Goal: Task Accomplishment & Management: Manage account settings

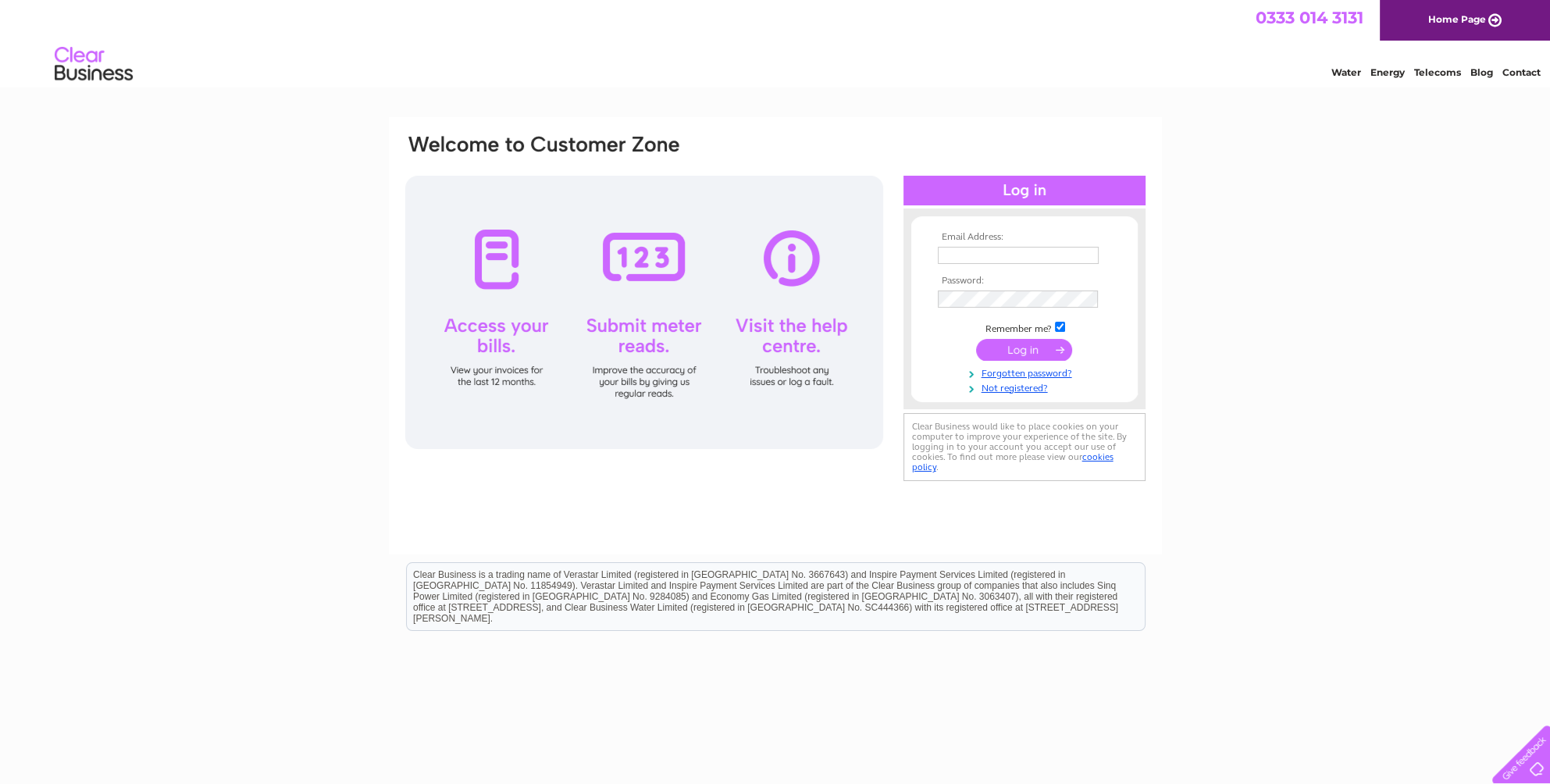
type input "[EMAIL_ADDRESS][DOMAIN_NAME]"
click at [1037, 352] on input "submit" at bounding box center [1024, 350] width 96 height 22
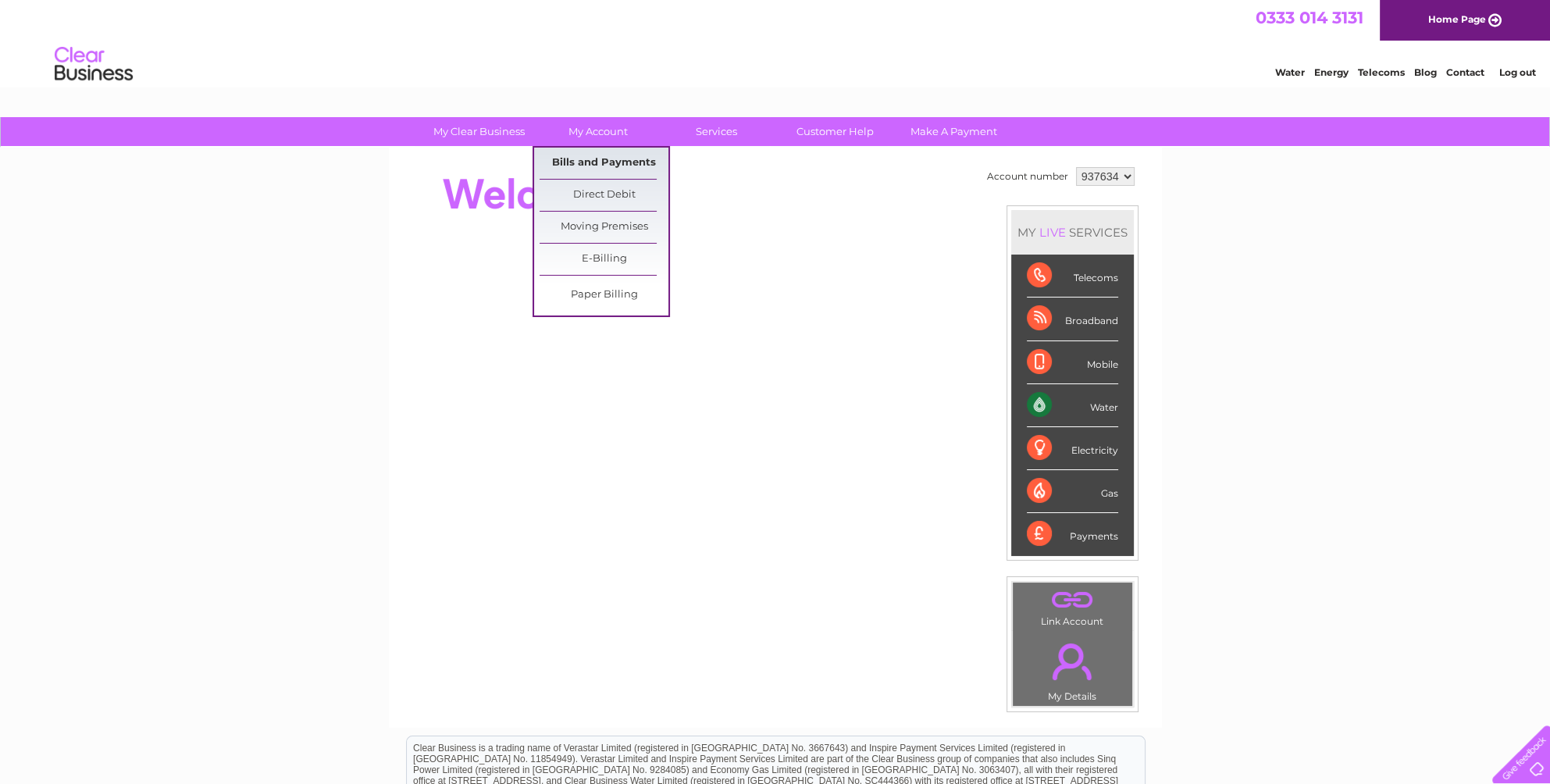
click at [582, 161] on link "Bills and Payments" at bounding box center [604, 164] width 129 height 31
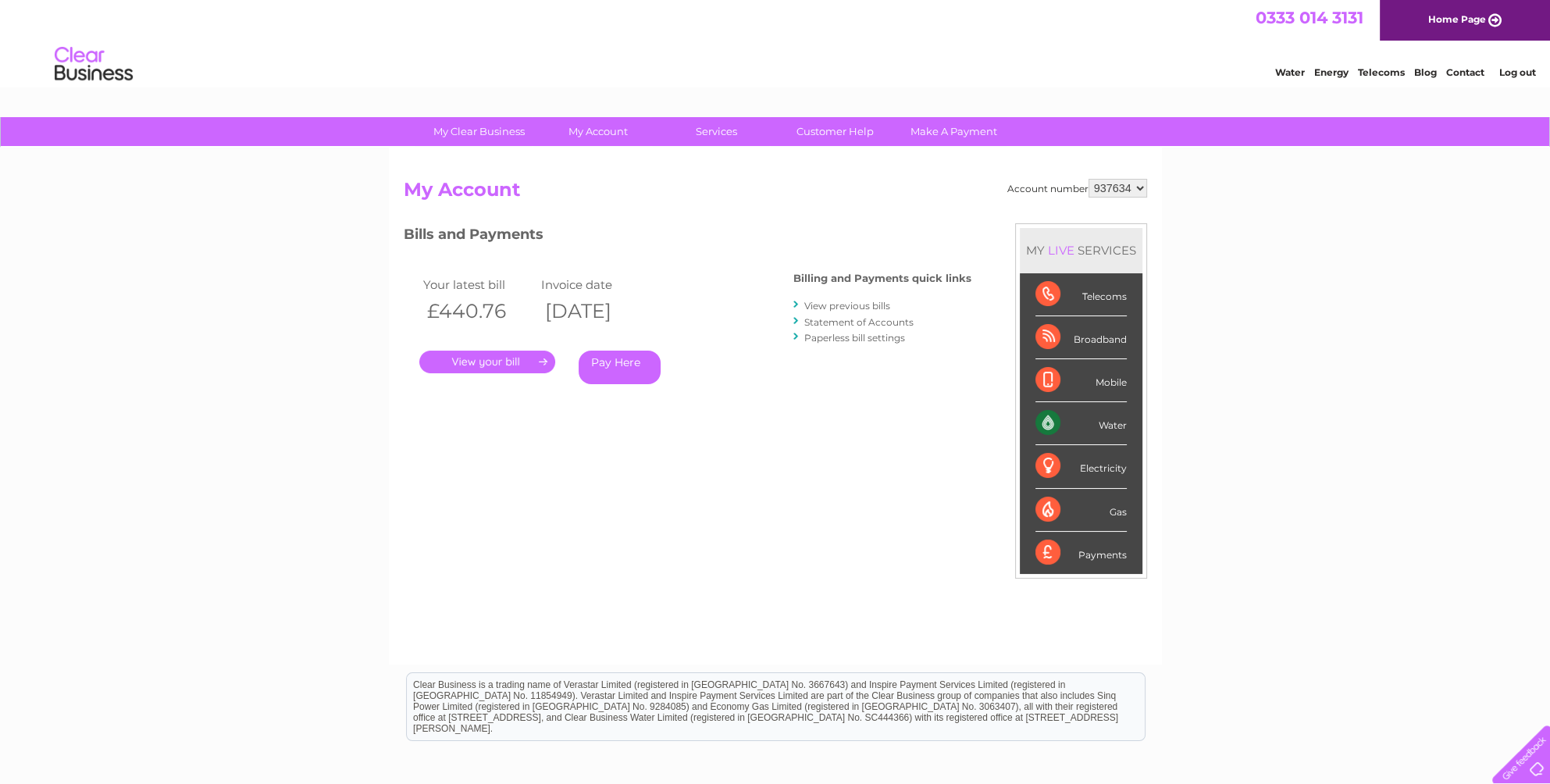
click at [536, 366] on link "." at bounding box center [487, 362] width 136 height 23
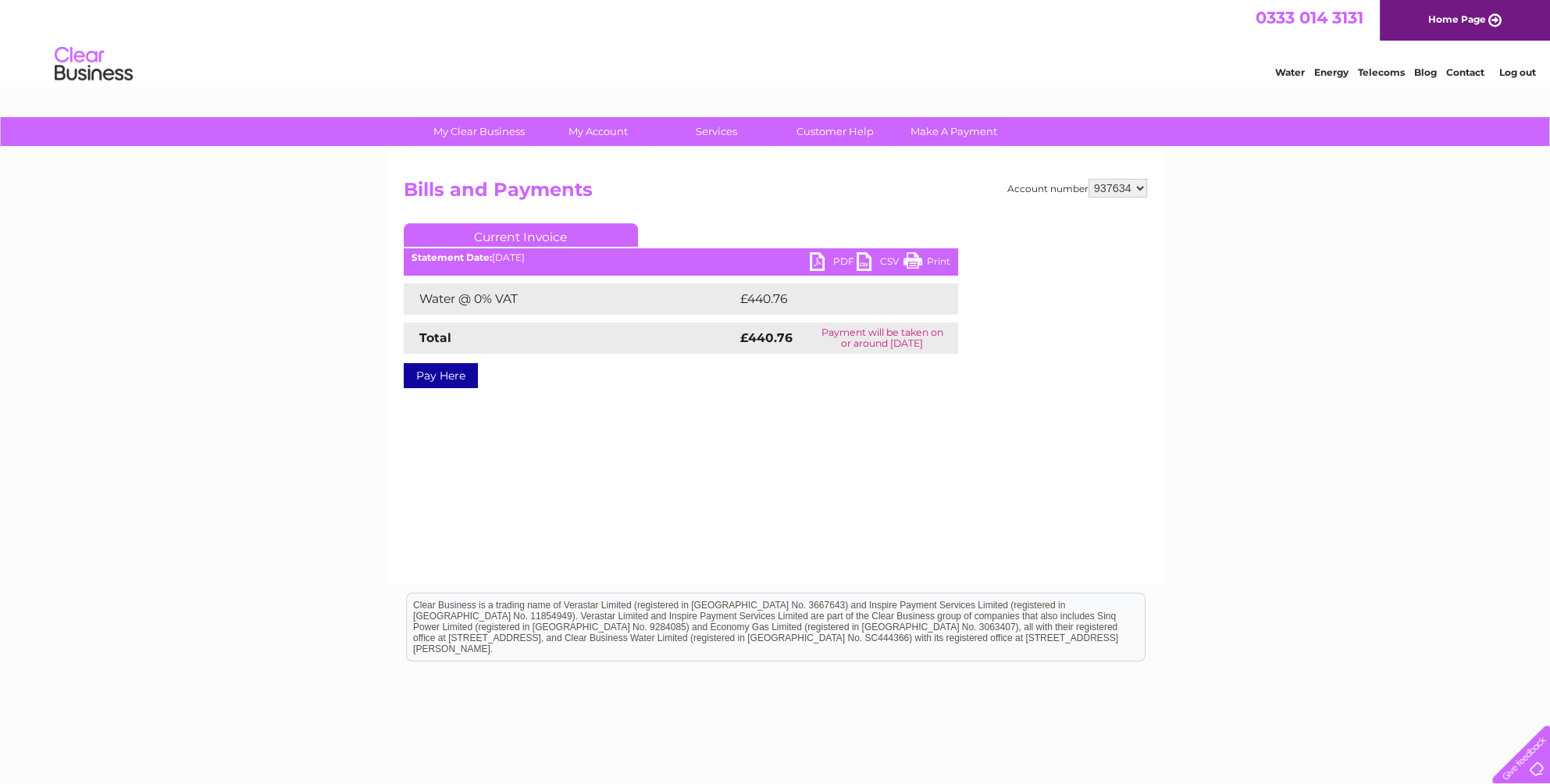
click at [837, 256] on link "PDF" at bounding box center [834, 263] width 47 height 23
